Goal: Navigation & Orientation: Find specific page/section

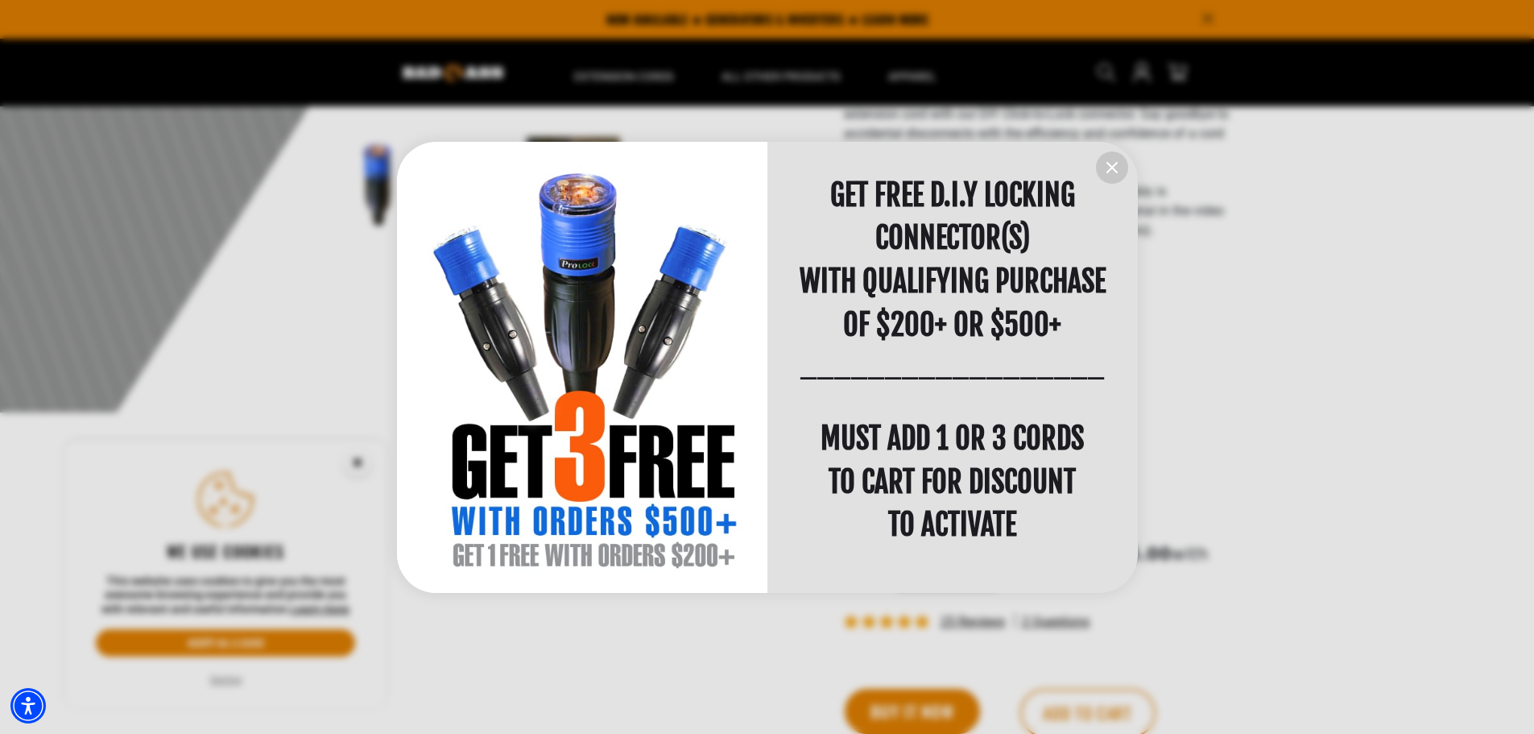
click at [1109, 165] on icon "information" at bounding box center [1112, 168] width 10 height 10
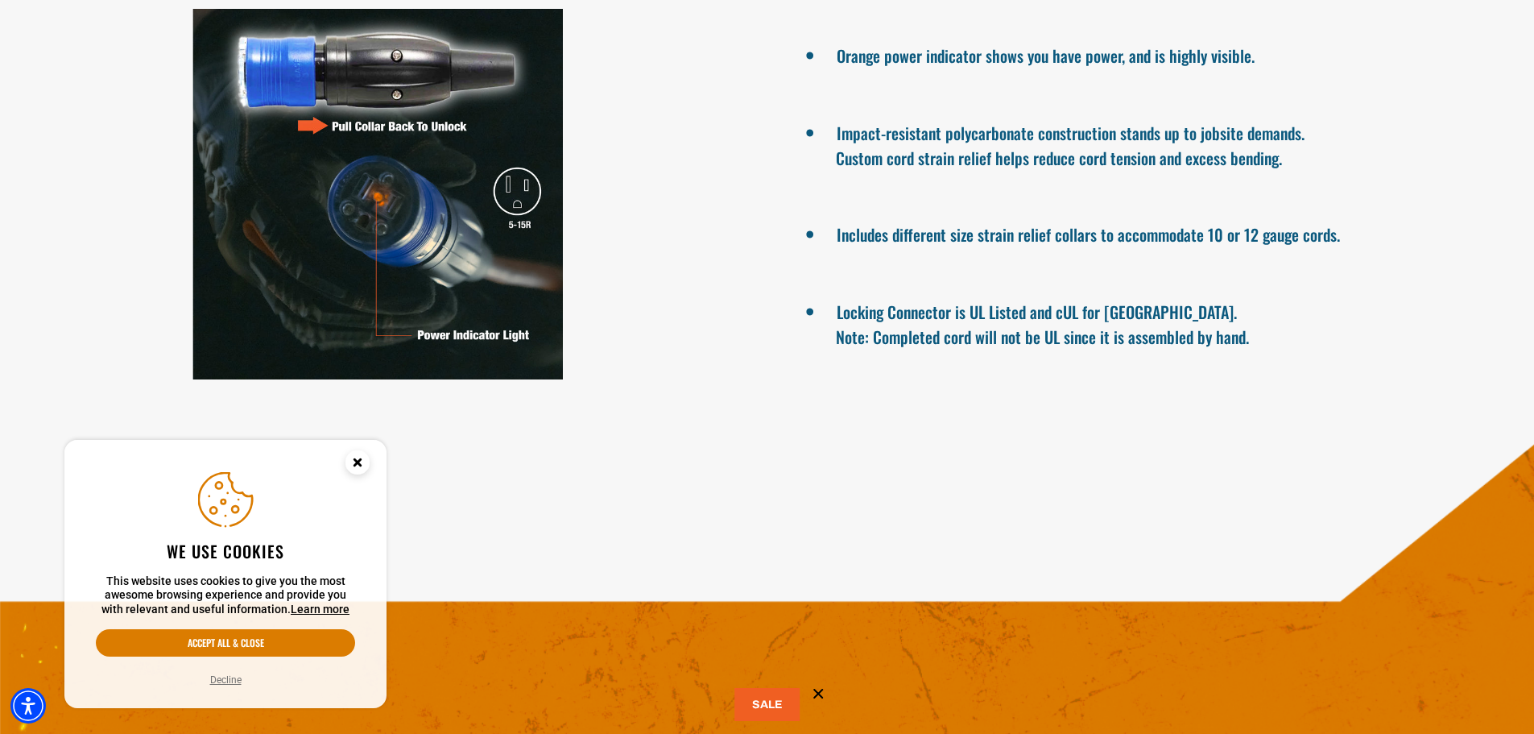
scroll to position [1450, 0]
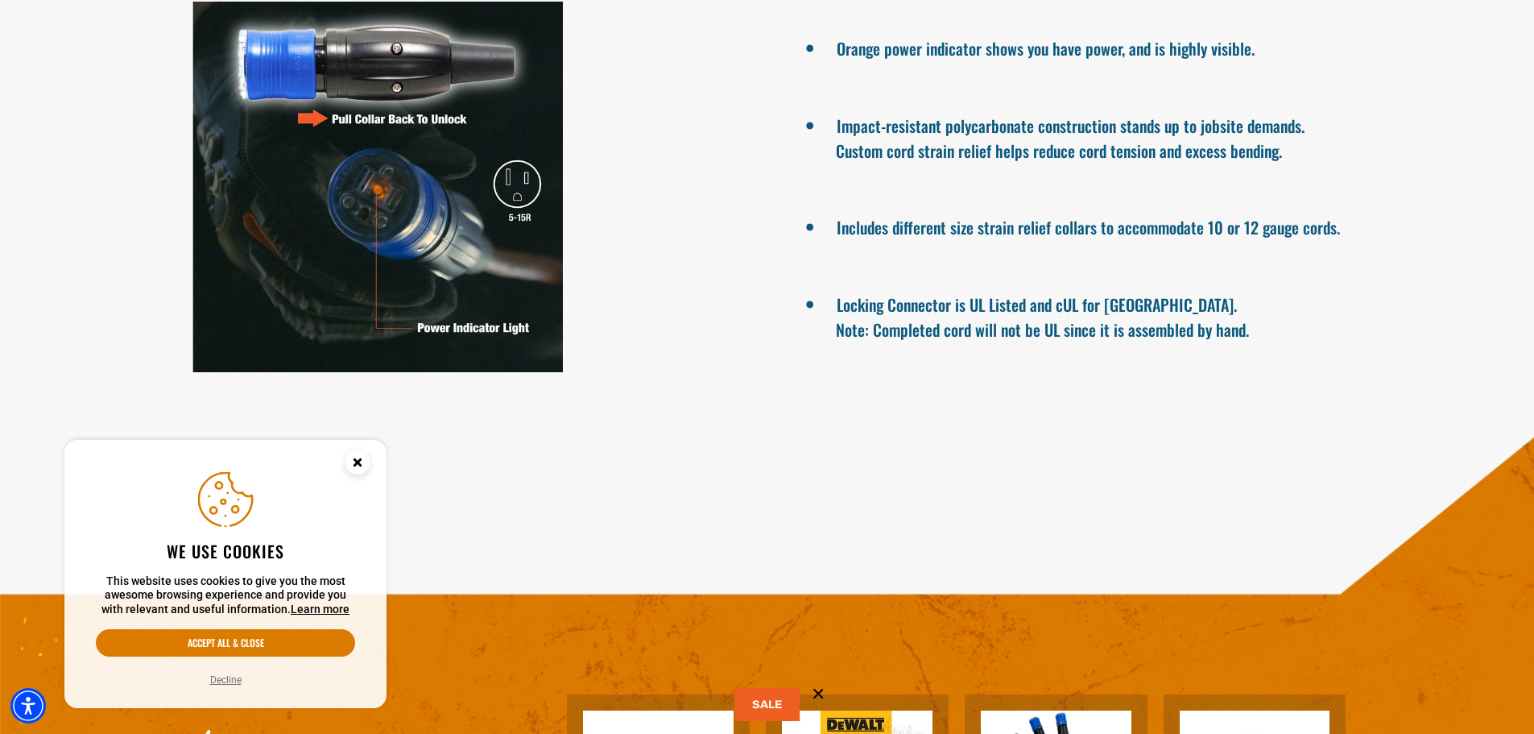
click at [306, 607] on link "Learn more" at bounding box center [320, 608] width 59 height 13
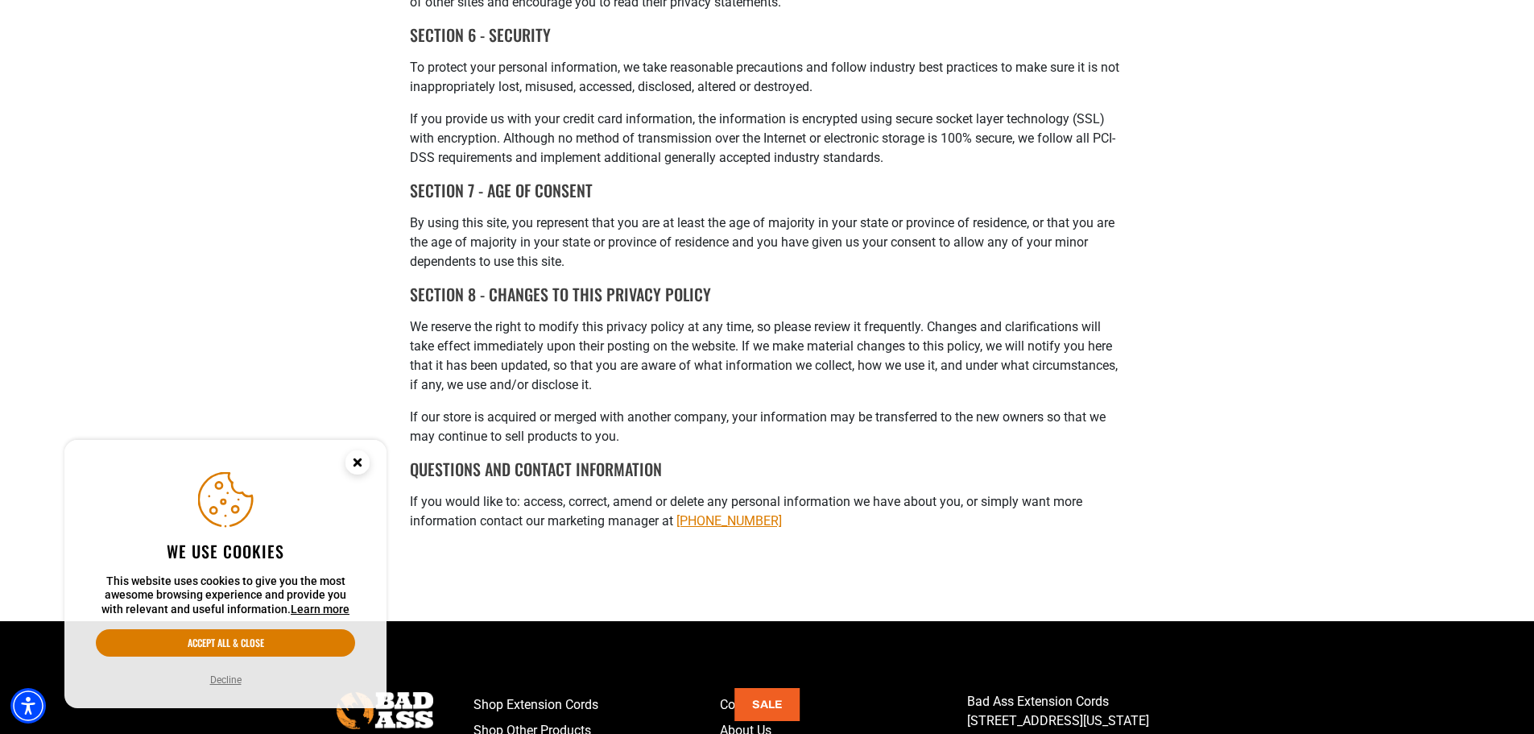
scroll to position [1530, 0]
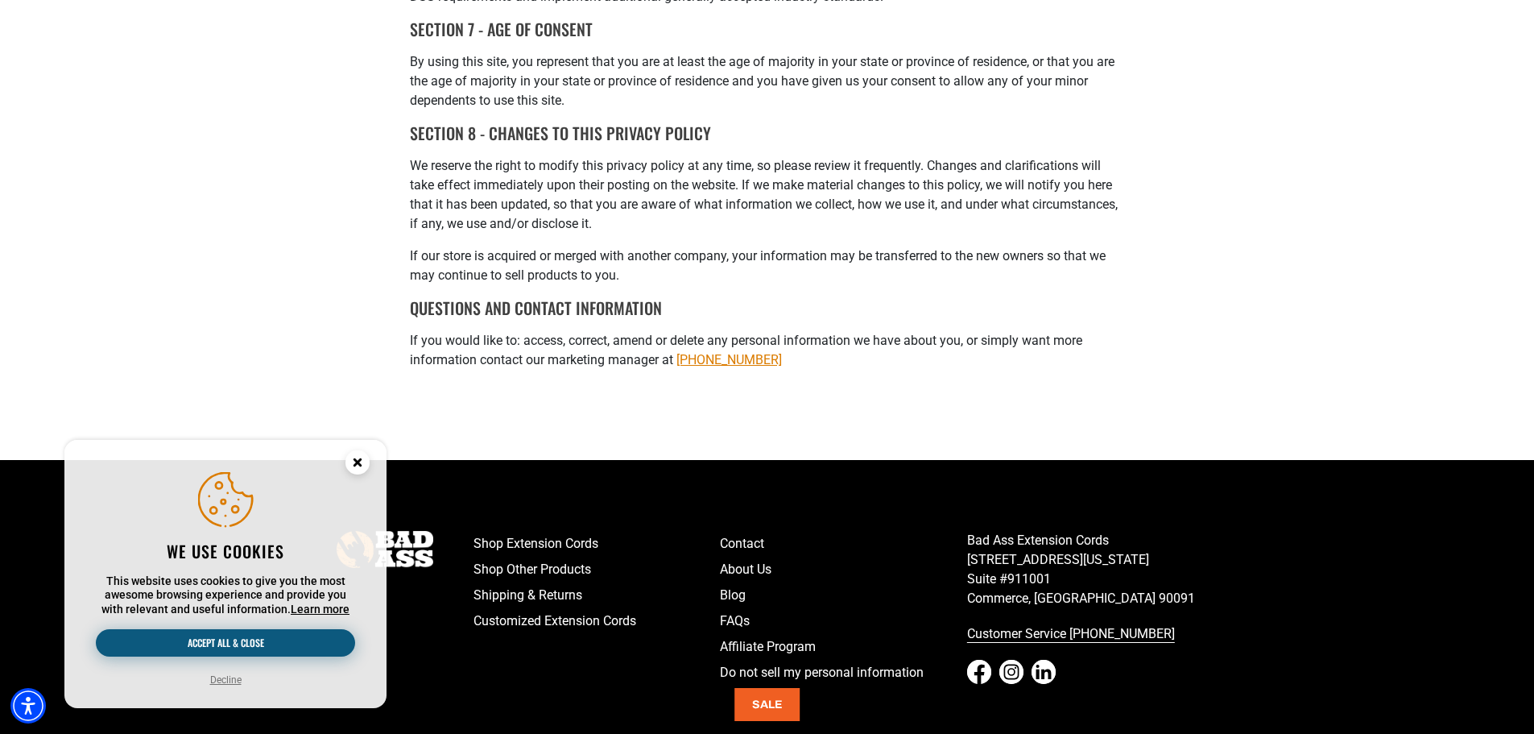
click at [235, 645] on button "Accept all & close" at bounding box center [225, 642] width 259 height 27
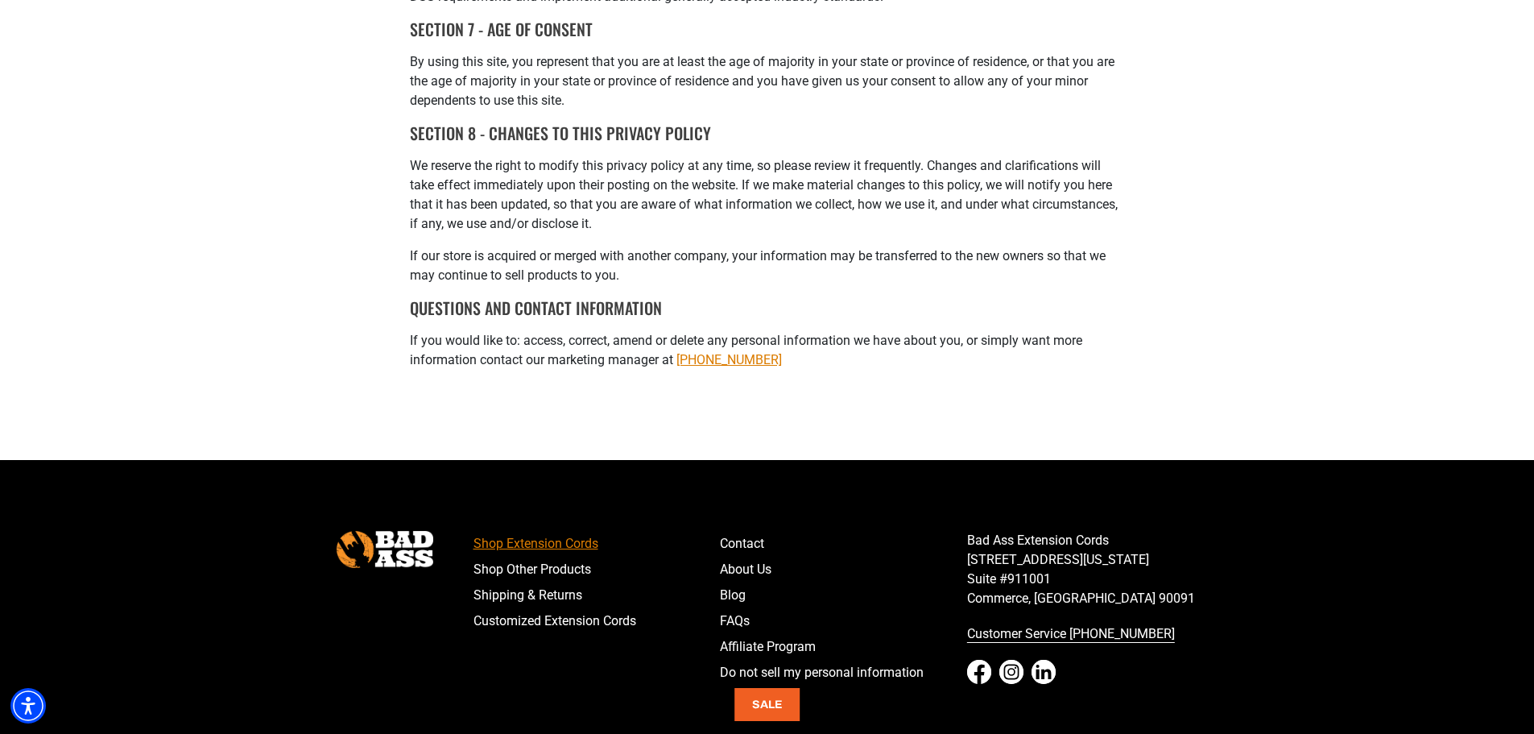
click at [524, 556] on link "Shop Extension Cords" at bounding box center [597, 544] width 247 height 26
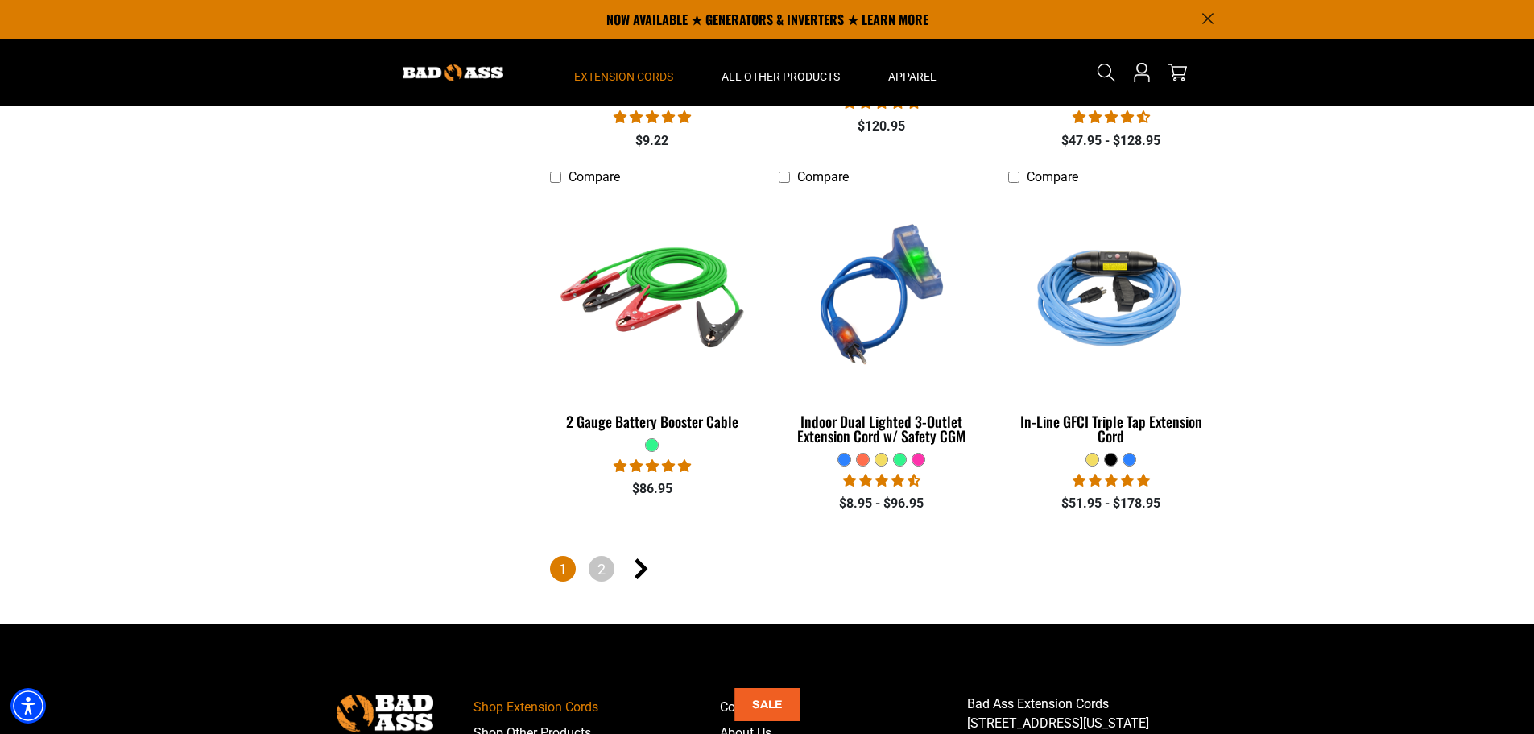
scroll to position [3624, 0]
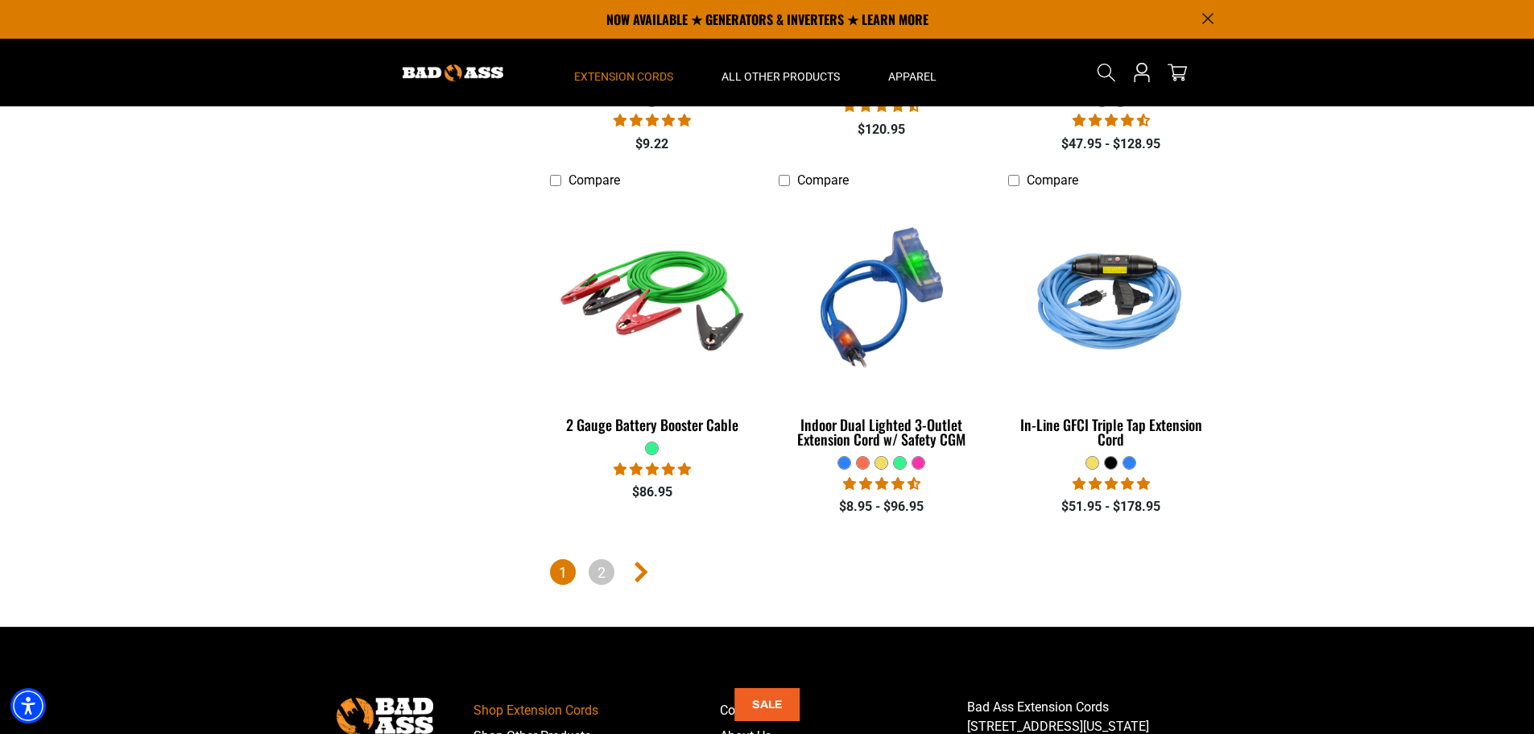
click at [643, 563] on icon "Next page" at bounding box center [642, 571] width 14 height 21
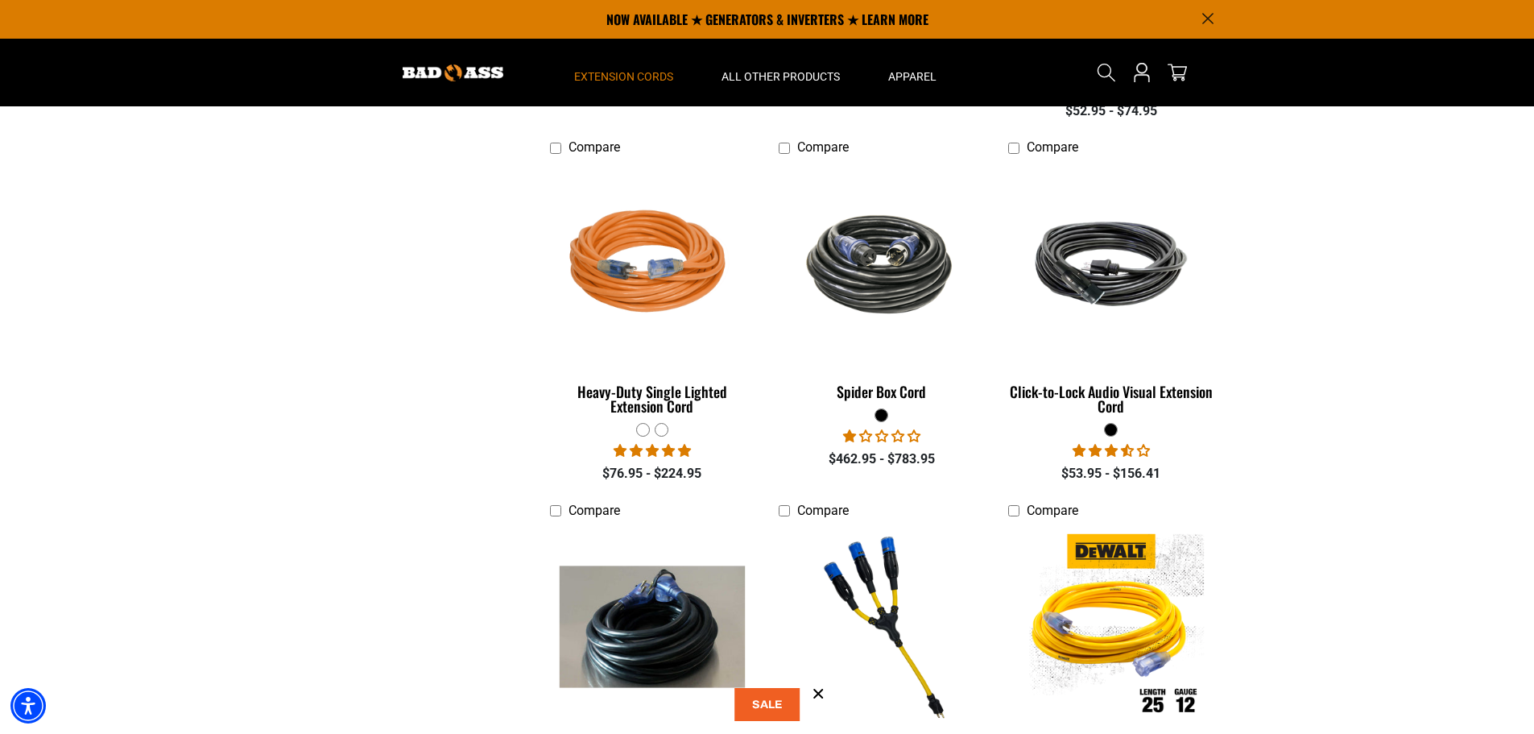
scroll to position [1772, 0]
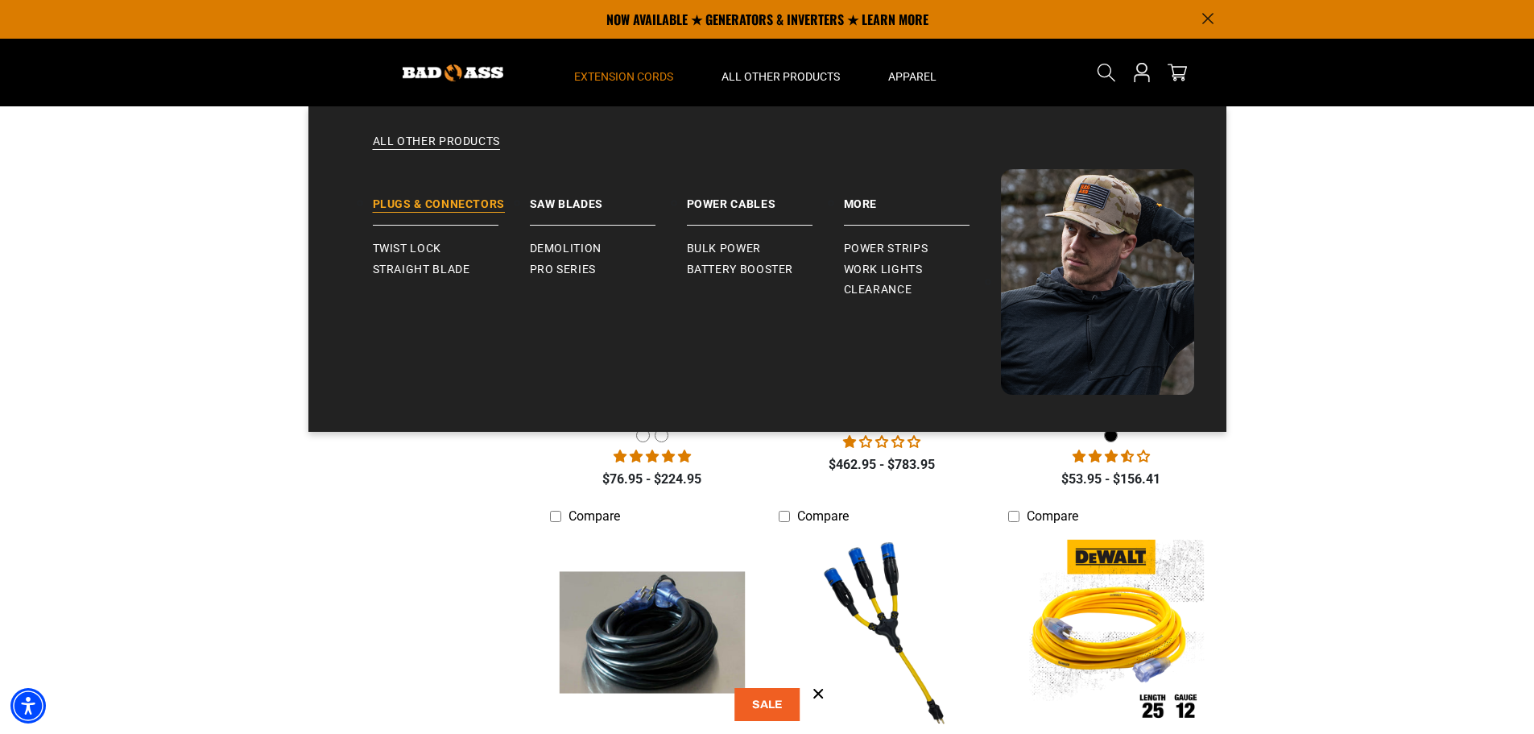
click at [415, 200] on link "Plugs & Connectors" at bounding box center [451, 197] width 157 height 56
